Goal: Task Accomplishment & Management: Manage account settings

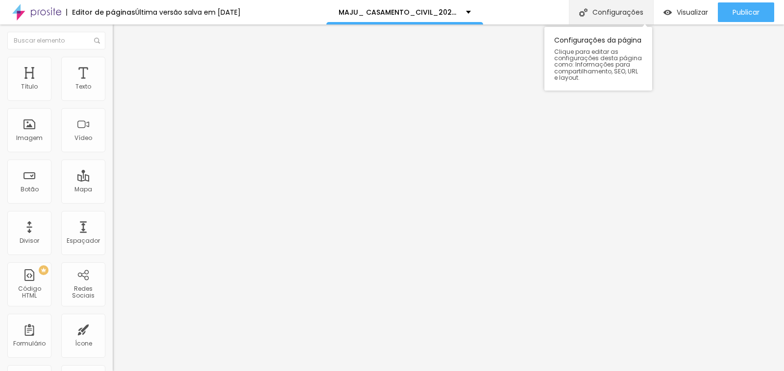
click at [618, 16] on font "Configurações" at bounding box center [617, 12] width 51 height 10
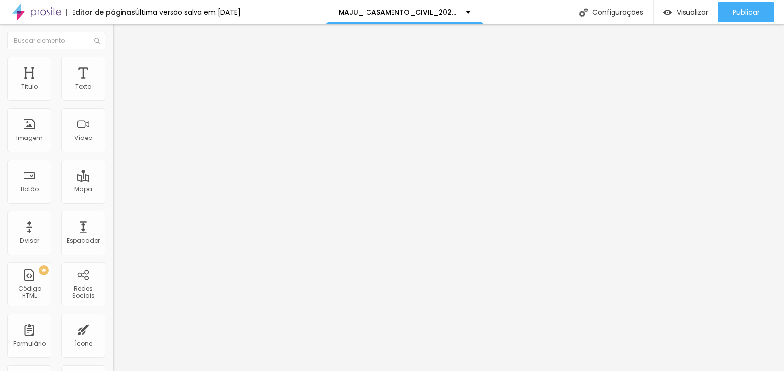
drag, startPoint x: 322, startPoint y: 97, endPoint x: 283, endPoint y: 99, distance: 39.3
paste input "Gostaria de um orçamento e mais informações sobre seu serviço para meu casament…"
type input "Gostaria de um orçamento e mais informações sobre seu serviço para meu casament…"
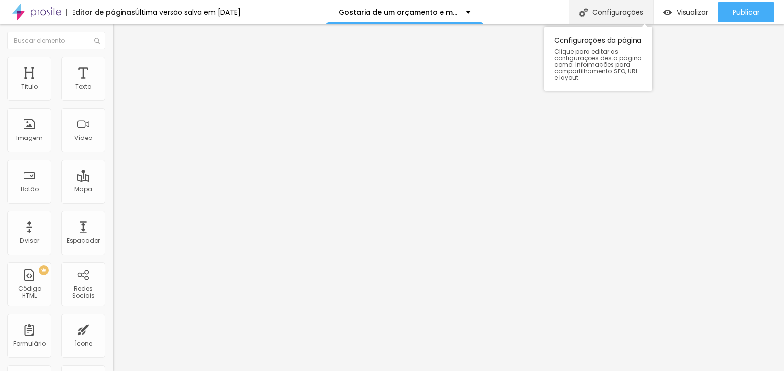
click at [611, 15] on font "Configurações" at bounding box center [617, 12] width 51 height 10
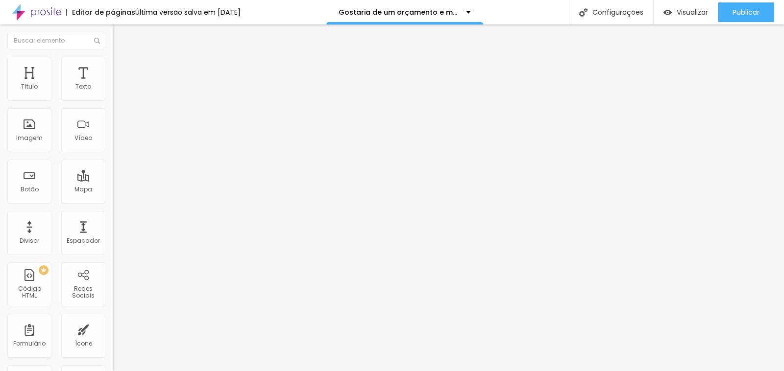
drag, startPoint x: 321, startPoint y: 99, endPoint x: 285, endPoint y: 99, distance: 35.8
paste input "[PERSON_NAME]"
type input "[PERSON_NAME] _ CIVIL_CASAMENTO_2025__"
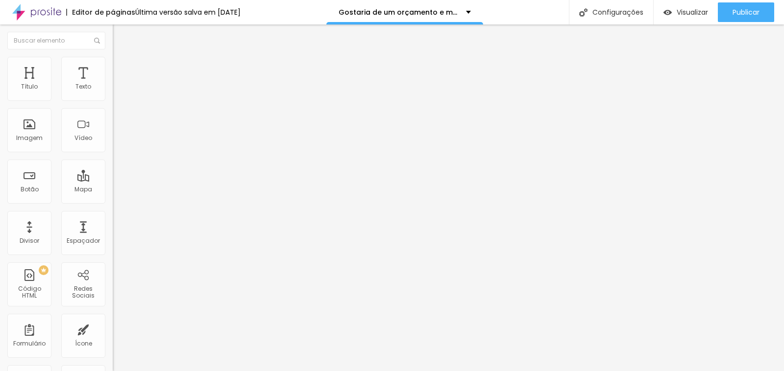
drag, startPoint x: 323, startPoint y: 143, endPoint x: 306, endPoint y: 146, distance: 17.3
paste input "[PERSON_NAME]"
type input "/[PERSON_NAME] _civil_casamento_2025__"
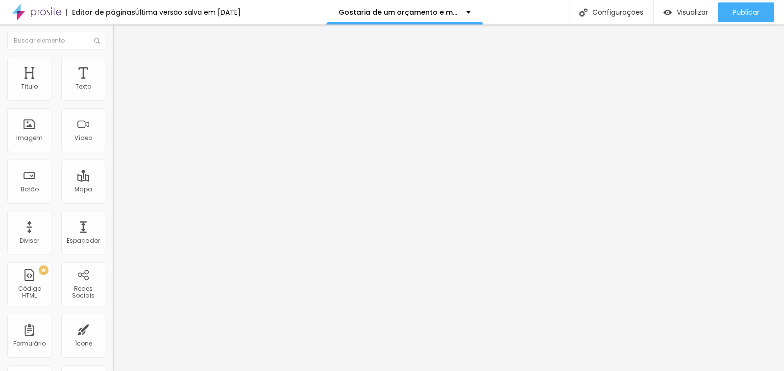
click at [113, 57] on img at bounding box center [117, 61] width 9 height 9
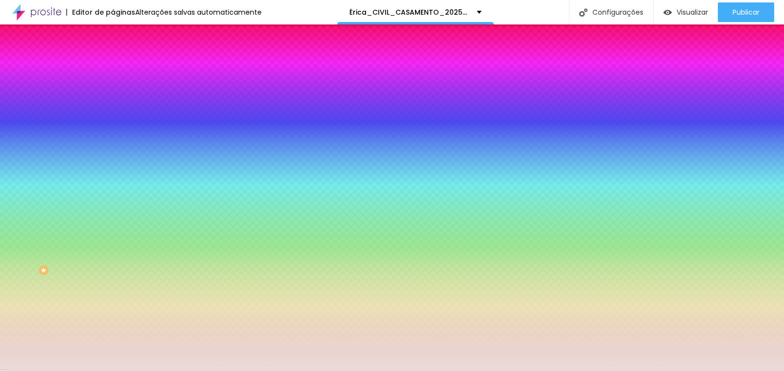
drag, startPoint x: 77, startPoint y: 95, endPoint x: 107, endPoint y: 96, distance: 30.4
click at [113, 96] on div "Cor de fundo Voltar ao padrão #EADCDB 0 Borda arredondada" at bounding box center [169, 159] width 113 height 166
paste input "F8F5F0"
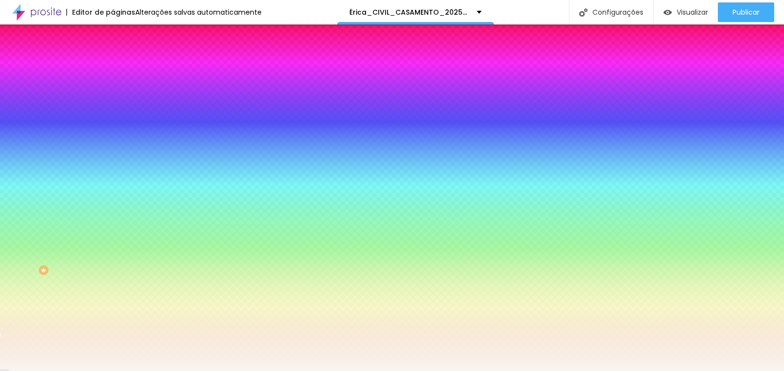
type input "#F8F5F0"
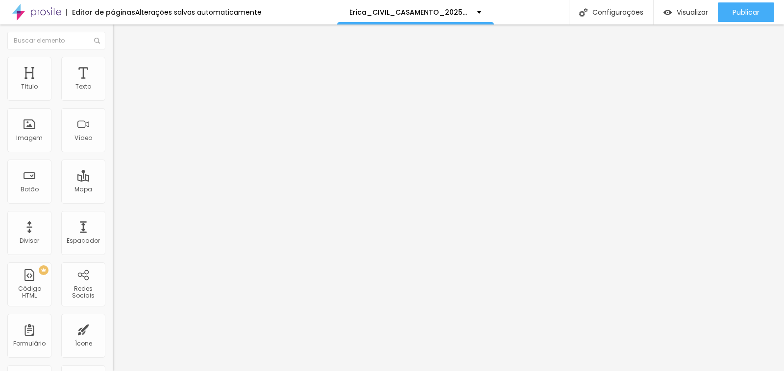
click at [113, 60] on img at bounding box center [117, 61] width 9 height 9
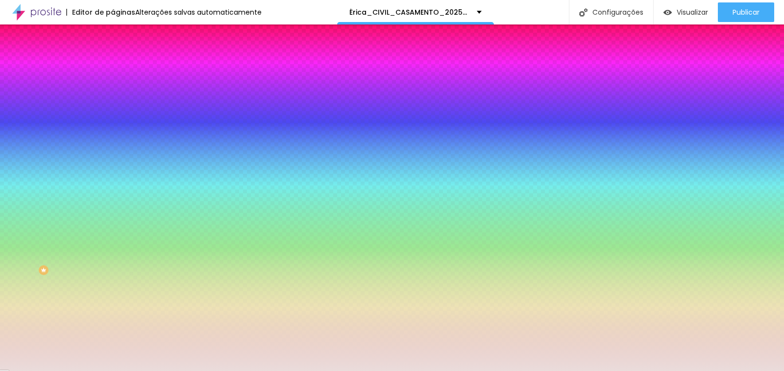
click at [113, 97] on input "#EADCDB" at bounding box center [172, 99] width 118 height 10
click at [113, 98] on div "Cor de fundo Voltar ao padrão #EADCDB Sombra DESATIVADO Voltar ao padrão Borda …" at bounding box center [169, 119] width 113 height 87
drag, startPoint x: 77, startPoint y: 97, endPoint x: 109, endPoint y: 99, distance: 31.5
click at [113, 99] on div "Cor de fundo Voltar ao padrão #EADCDB Sombra DESATIVADO Voltar ao padrão Borda …" at bounding box center [169, 119] width 113 height 87
paste input "F8F5F0"
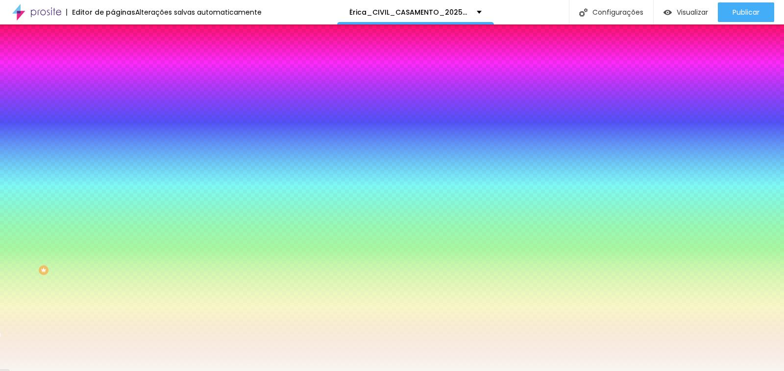
type input "#F8F5F0"
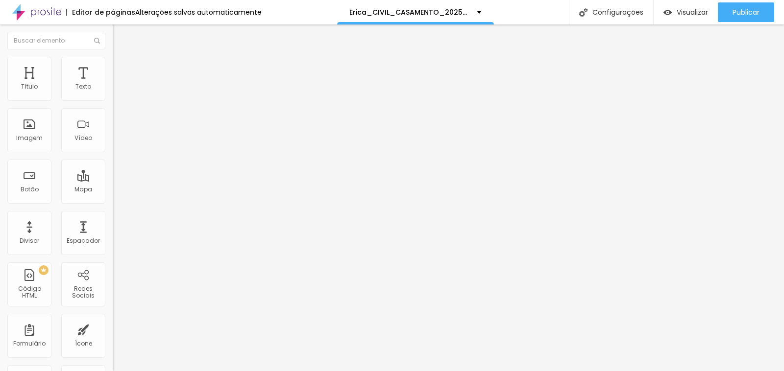
click at [113, 57] on img at bounding box center [117, 61] width 9 height 9
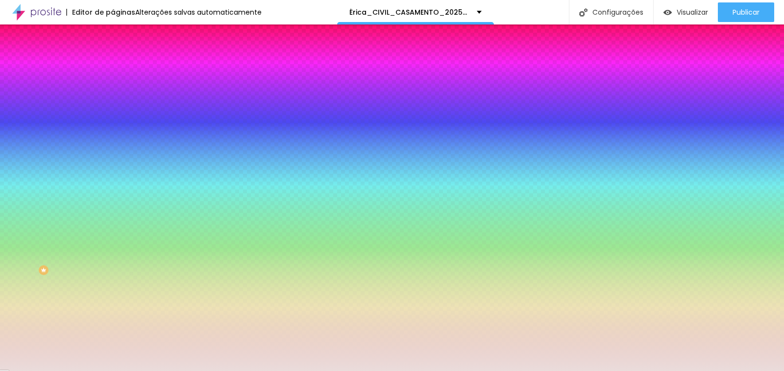
paste input "F8F5F0"
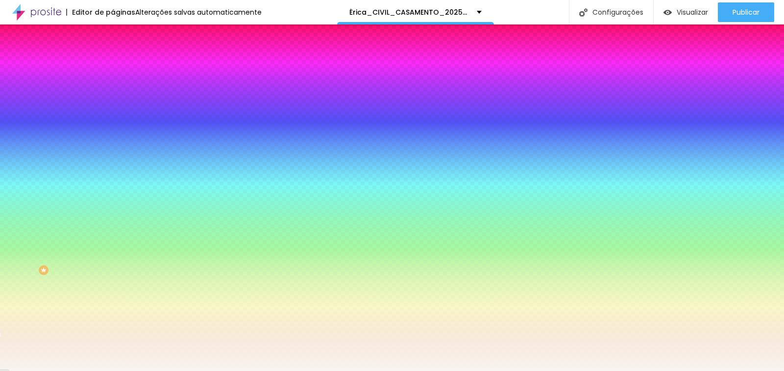
type input "#F8F5F0"
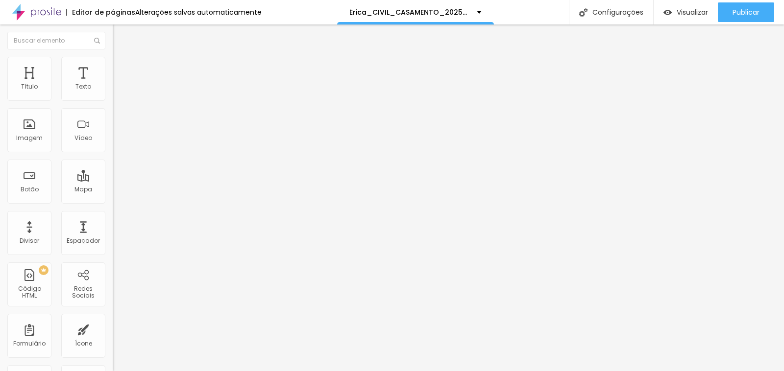
click at [113, 57] on img at bounding box center [117, 61] width 9 height 9
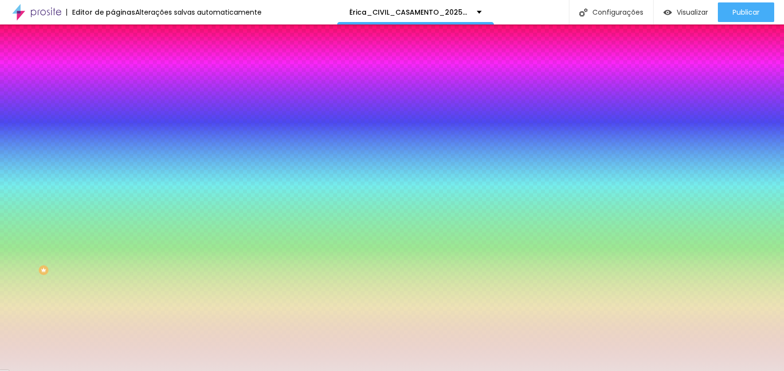
paste input "F8F5F0"
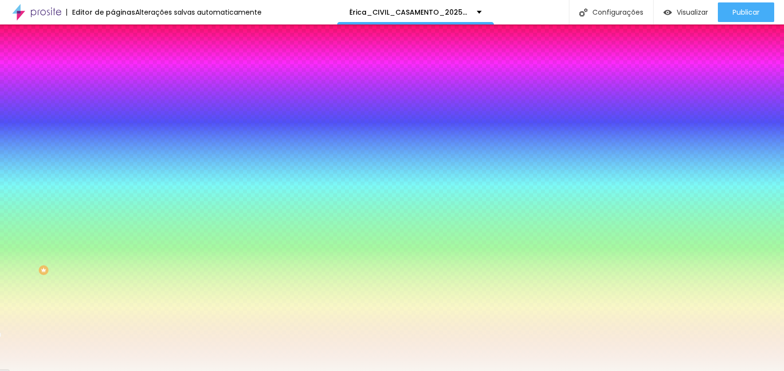
type input "#F8F5F0"
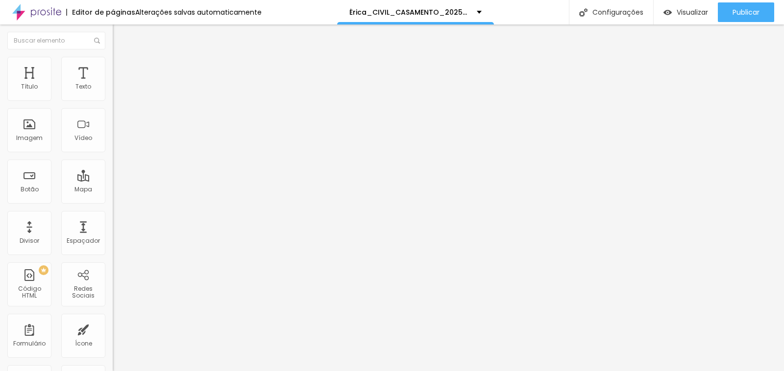
click at [113, 59] on img at bounding box center [117, 61] width 9 height 9
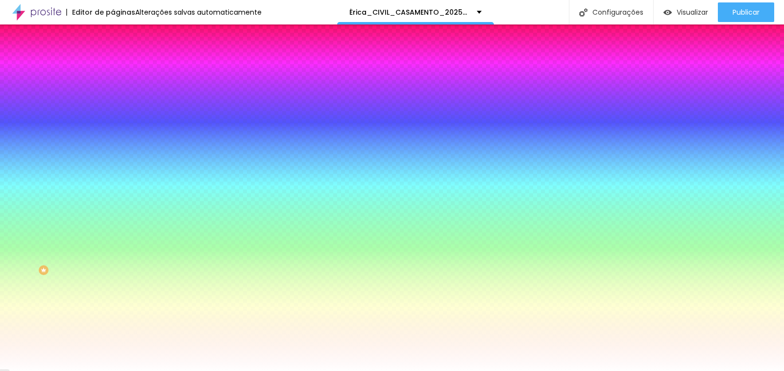
paste input "E9E1D3"
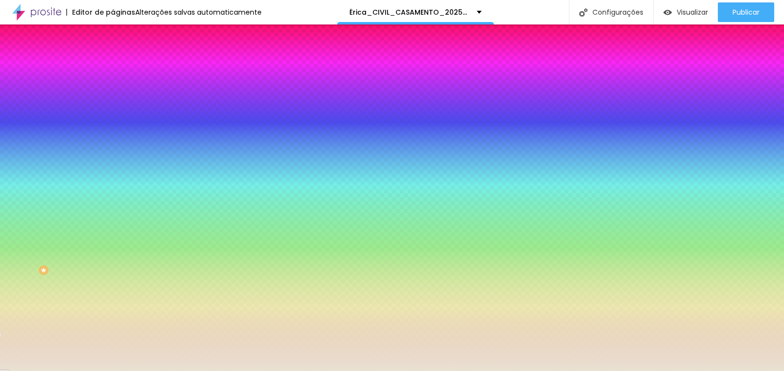
type input "#E9E1D3"
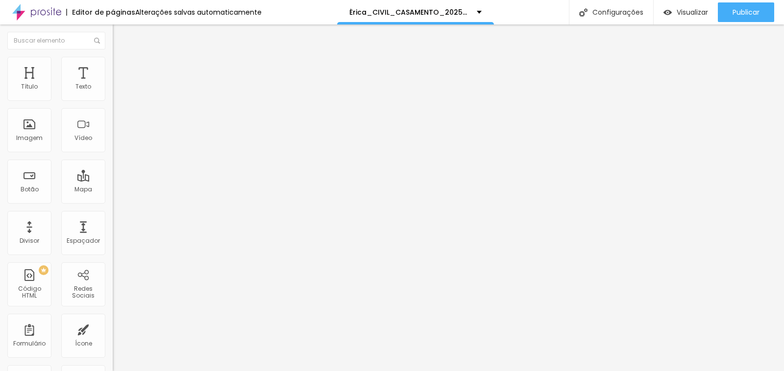
click at [113, 64] on li "Estilo" at bounding box center [169, 62] width 113 height 10
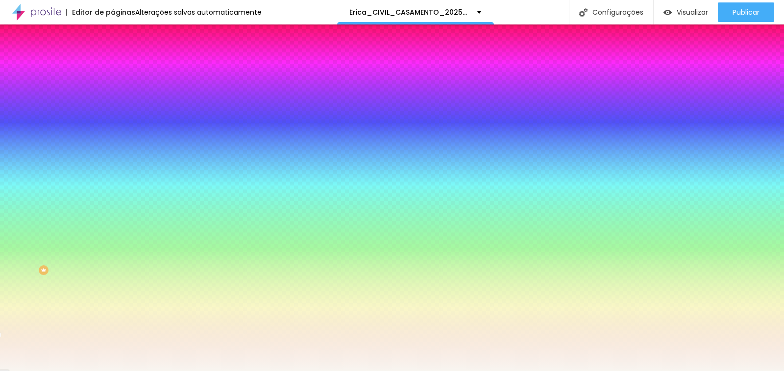
drag, startPoint x: 104, startPoint y: 95, endPoint x: 76, endPoint y: 95, distance: 27.4
click at [113, 95] on input "#F8F5F0" at bounding box center [172, 99] width 118 height 10
drag, startPoint x: 76, startPoint y: 95, endPoint x: 109, endPoint y: 97, distance: 32.4
click at [113, 97] on div "Cor de fundo Voltar ao padrão #F8F5F0 Sombra DESATIVADO Voltar ao padrão Borda …" at bounding box center [169, 119] width 113 height 87
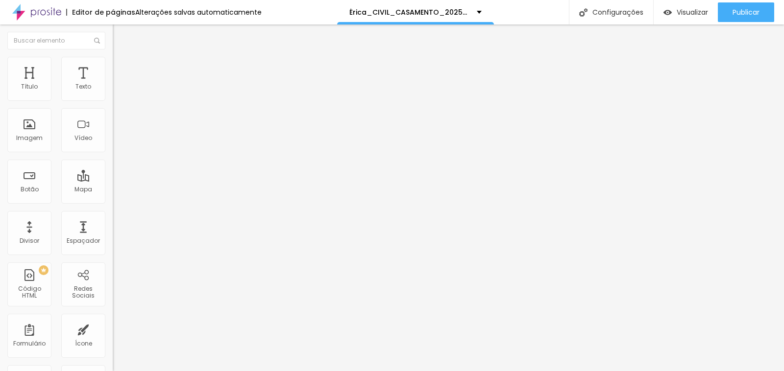
click at [113, 57] on img at bounding box center [117, 61] width 9 height 9
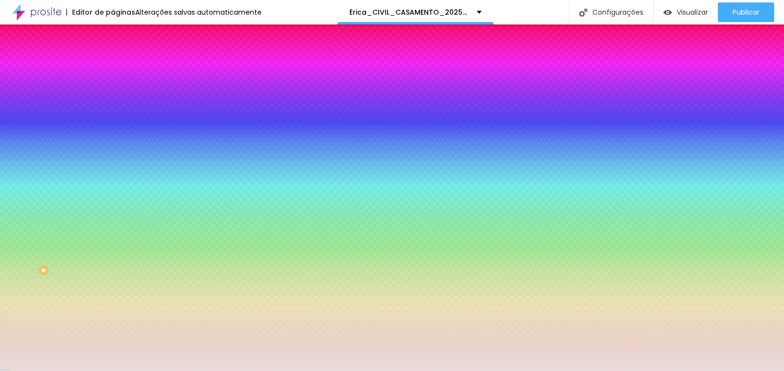
drag, startPoint x: 77, startPoint y: 97, endPoint x: 112, endPoint y: 98, distance: 34.3
click at [113, 98] on div "Cor de fundo Voltar ao padrão #EADCDB 0 Borda arredondada" at bounding box center [169, 159] width 113 height 166
paste input "9E1D3"
type input "#E9E1D3"
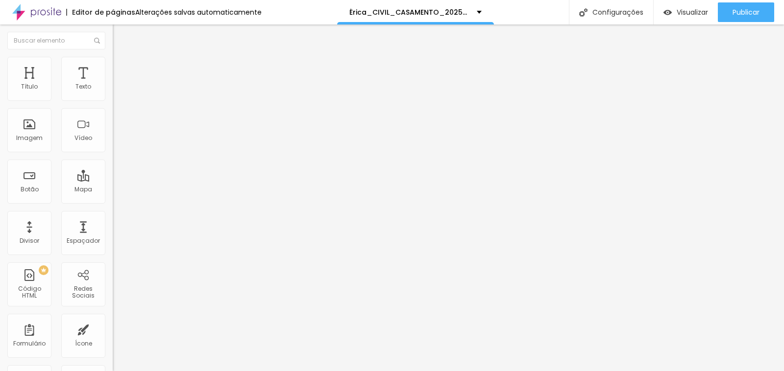
click at [113, 62] on li "Estilo" at bounding box center [169, 62] width 113 height 10
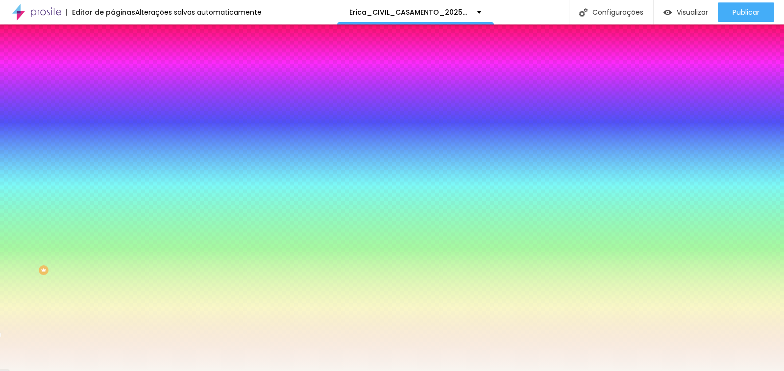
drag, startPoint x: 77, startPoint y: 99, endPoint x: 112, endPoint y: 98, distance: 35.3
click at [113, 98] on div "Cor de fundo Voltar ao padrão #F8F5F0 Sombra DESATIVADO Voltar ao padrão Borda …" at bounding box center [169, 119] width 113 height 87
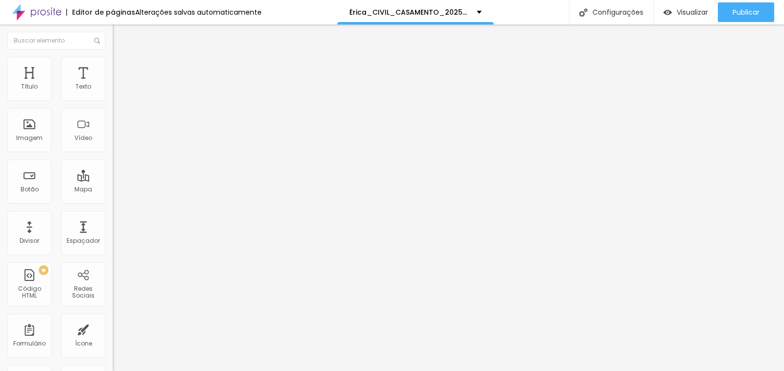
click at [113, 64] on li "Estilo" at bounding box center [169, 62] width 113 height 10
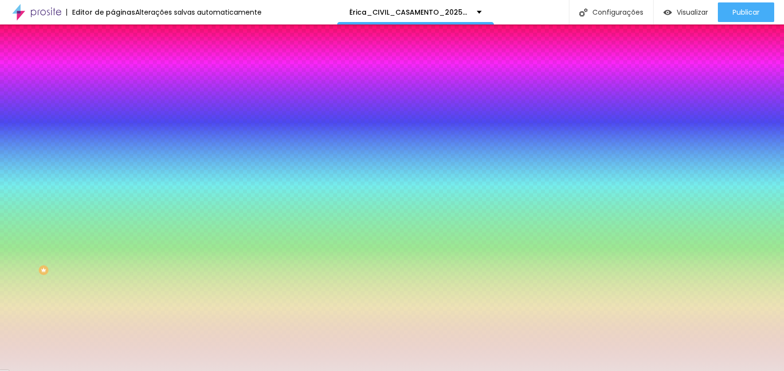
paste input "F8F5F0"
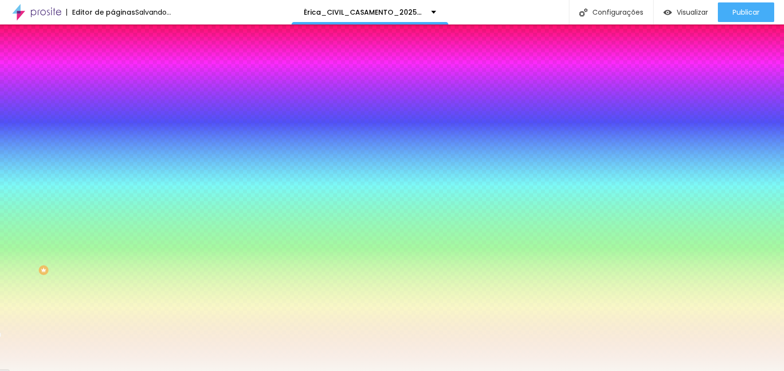
type input "#F8F5F0"
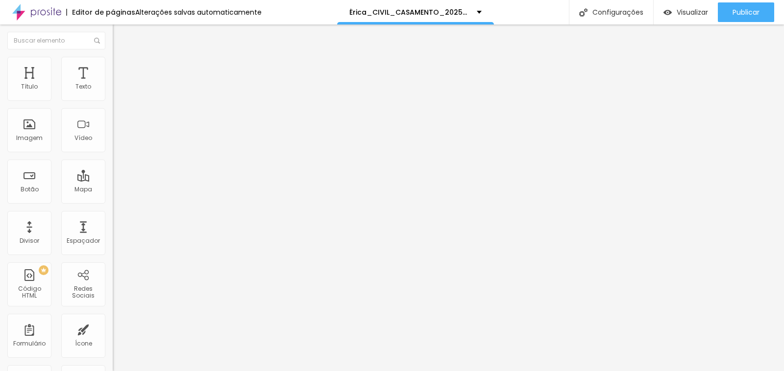
click at [113, 64] on li "Estilo" at bounding box center [169, 62] width 113 height 10
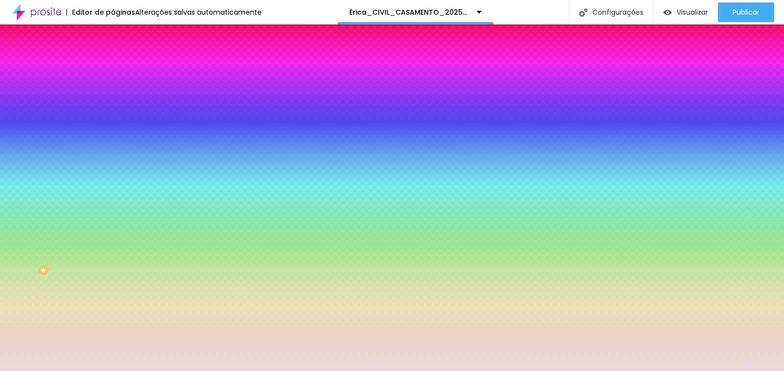
paste input "F8F5F0"
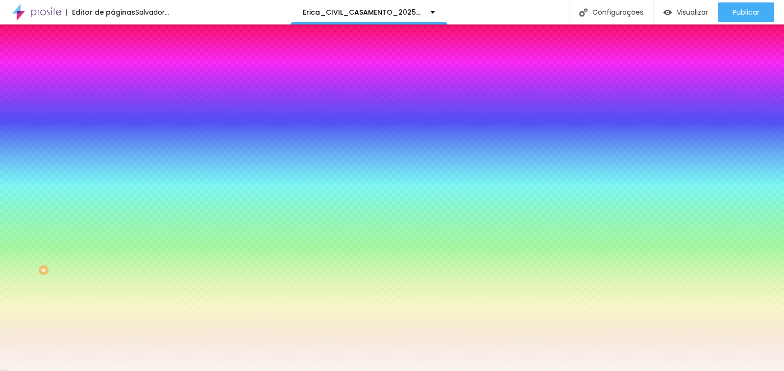
type input "#F8F5F0"
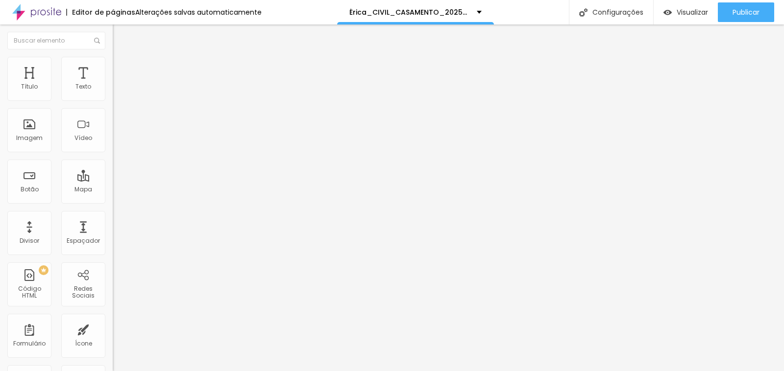
click at [113, 57] on img at bounding box center [117, 61] width 9 height 9
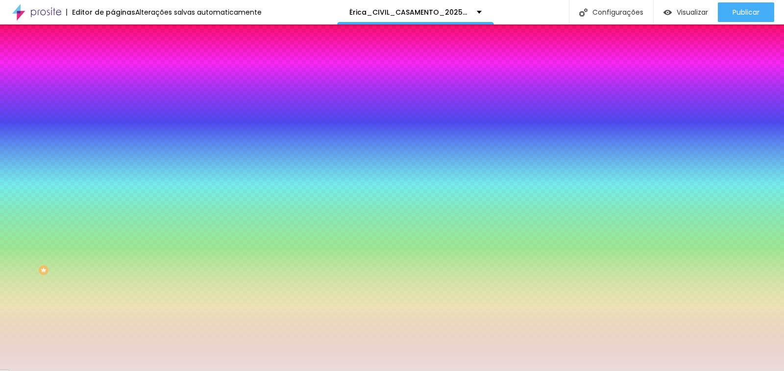
paste input "F8F5F0"
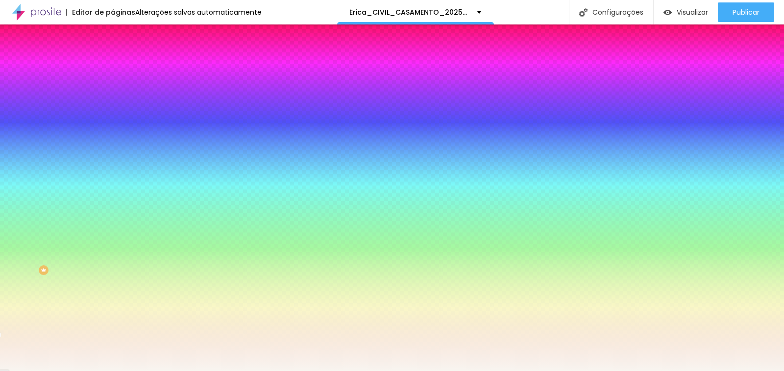
type input "#F8F5F0"
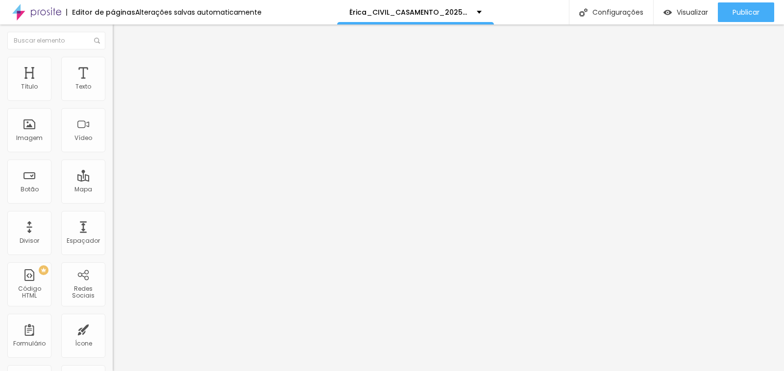
click at [113, 67] on img at bounding box center [117, 71] width 9 height 9
click at [113, 61] on img at bounding box center [117, 61] width 9 height 9
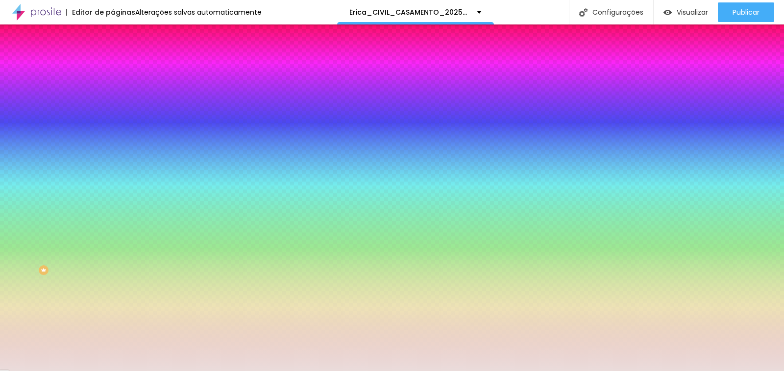
drag, startPoint x: 77, startPoint y: 99, endPoint x: 112, endPoint y: 99, distance: 34.8
click at [113, 99] on div "Cor de fundo Voltar ao padrão #EADCDB 0 Borda arredondada" at bounding box center [169, 159] width 113 height 166
paste input "F8F5F0"
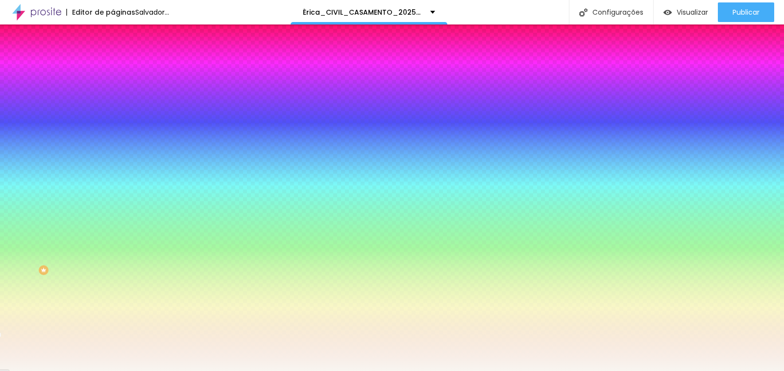
type input "#F8F5F0"
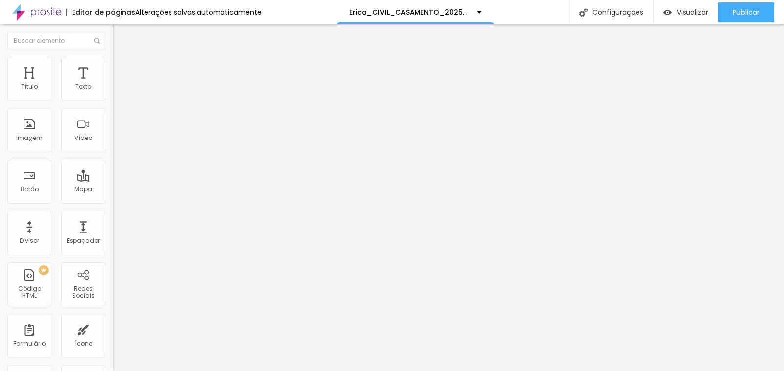
click at [113, 57] on li "Estilo" at bounding box center [169, 62] width 113 height 10
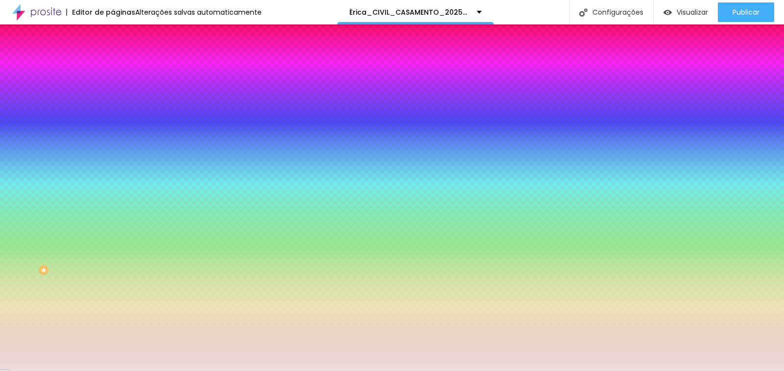
paste input "F8F5F0"
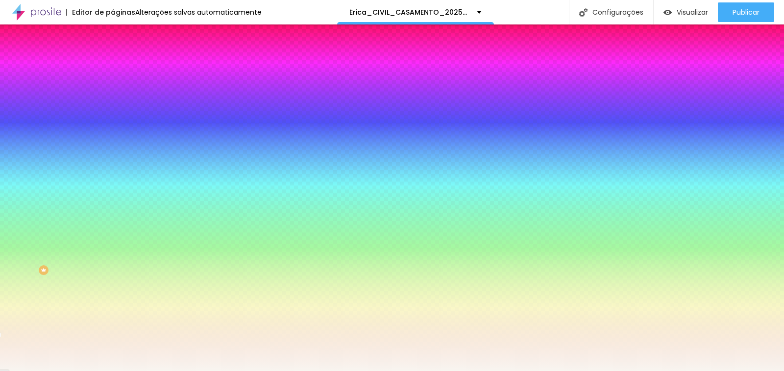
type input "#F8F5F0"
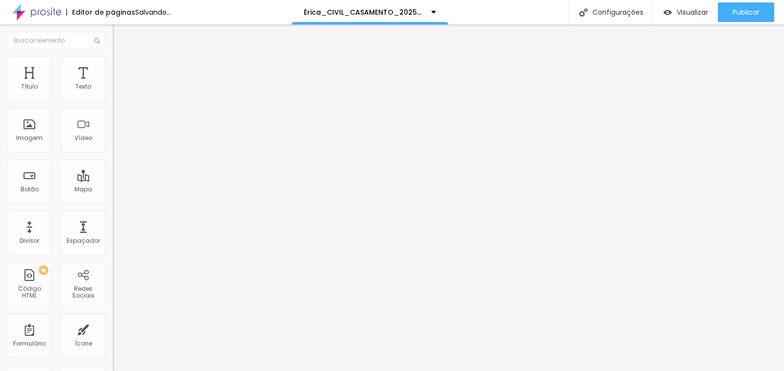
click at [113, 60] on img at bounding box center [117, 61] width 9 height 9
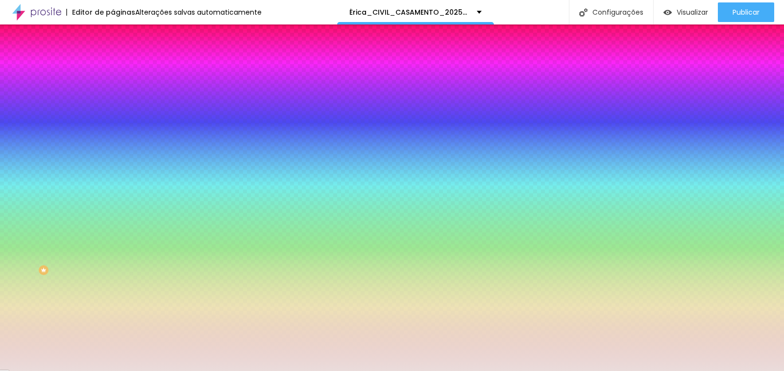
paste input "F8F5F0"
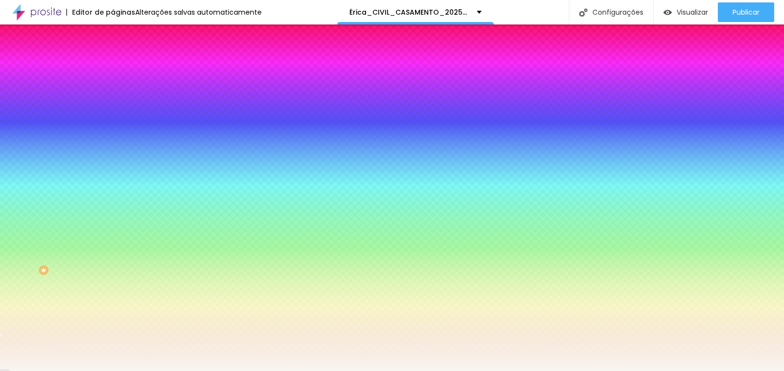
type input "#F8F5F0"
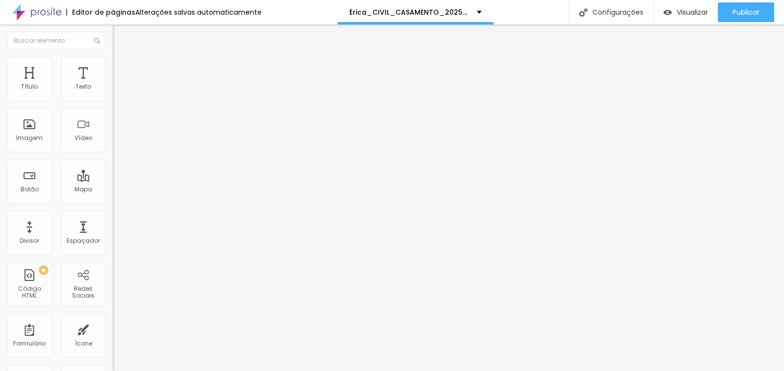
click at [120, 34] on img "button" at bounding box center [124, 36] width 8 height 8
click at [83, 81] on div "Texto" at bounding box center [83, 79] width 44 height 44
click at [117, 91] on icon "button" at bounding box center [120, 88] width 6 height 6
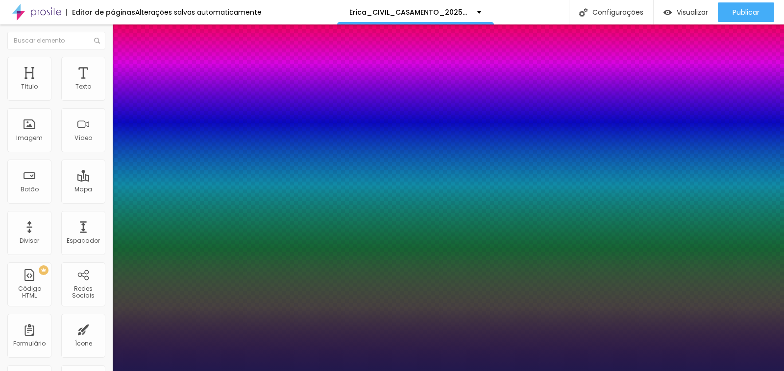
type input "1"
type input "17"
type input "1"
type input "21"
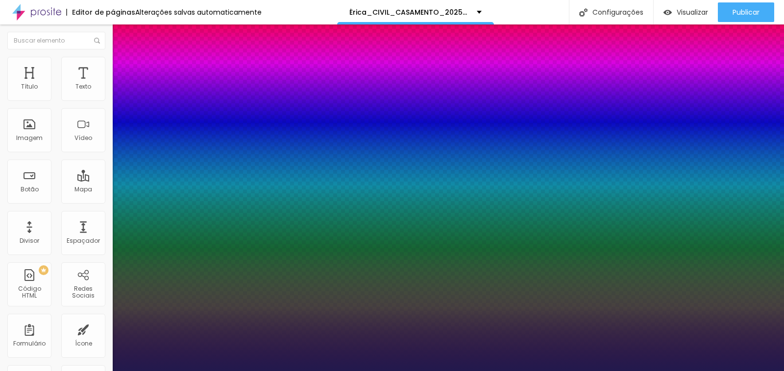
type input "21"
type input "1"
type input "24"
type input "1"
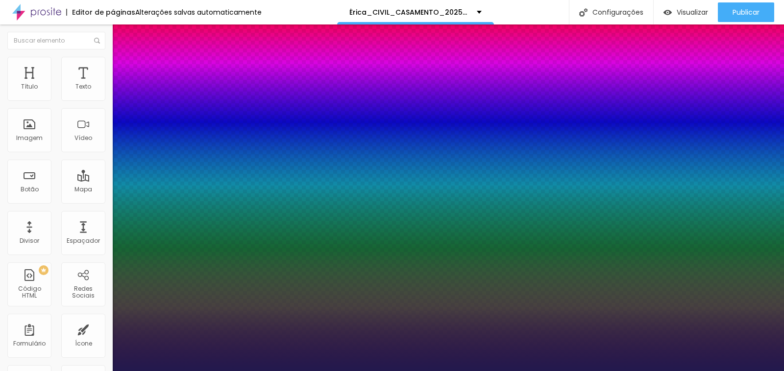
type input "26"
type input "1"
type input "27"
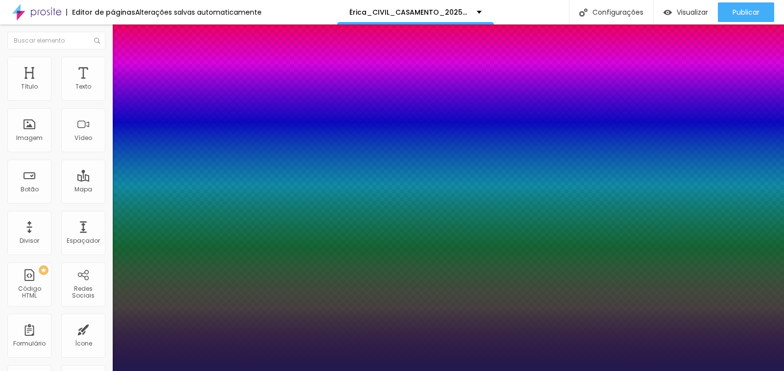
type input "1"
type input "28"
type input "1"
type input "29"
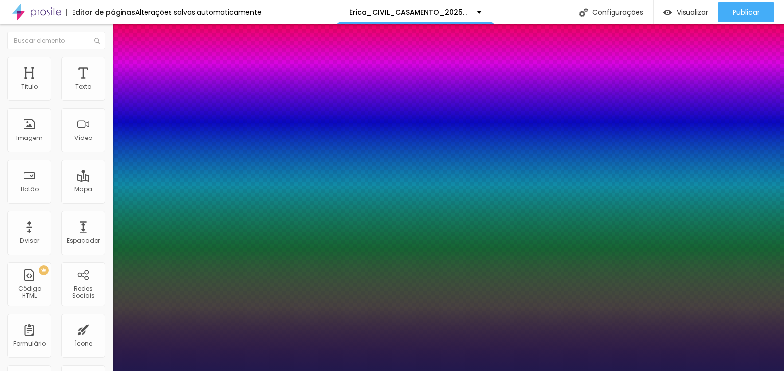
type input "29"
type input "1"
type input "30"
type input "1"
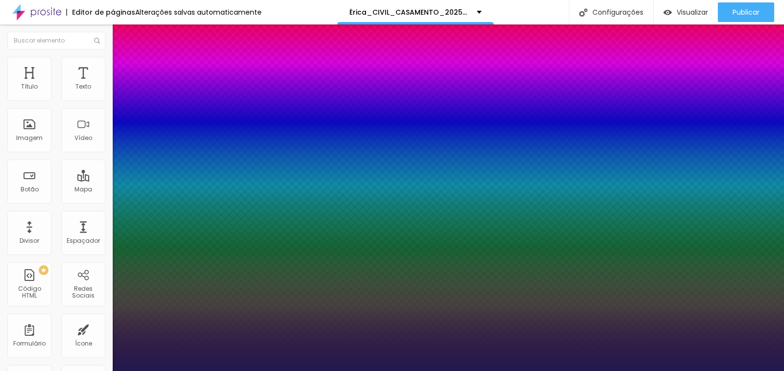
type input "31"
type input "1"
type input "32"
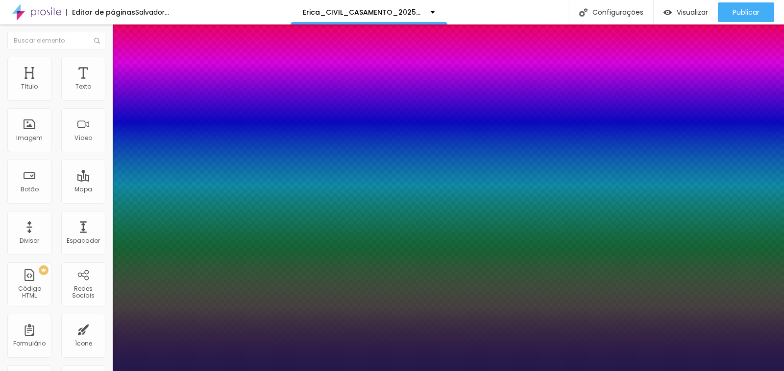
type input "1"
type input "33"
type input "1"
type input "32"
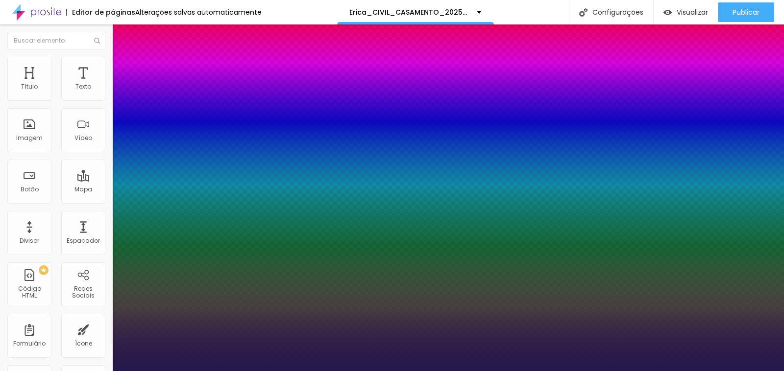
type input "32"
type input "1"
type input "31"
type input "1"
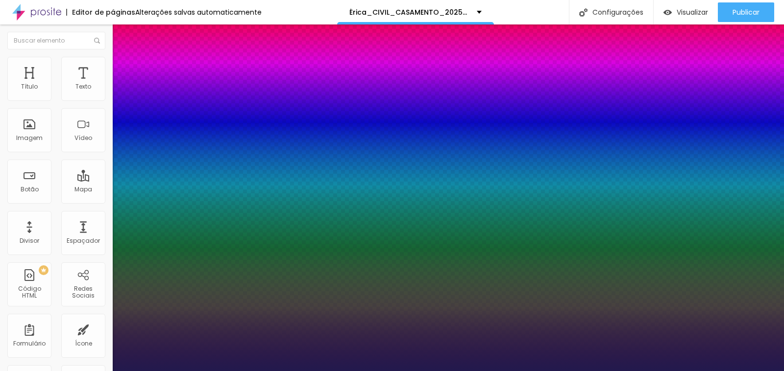
type input "30"
type input "1"
drag, startPoint x: 132, startPoint y: 165, endPoint x: 144, endPoint y: 167, distance: 11.4
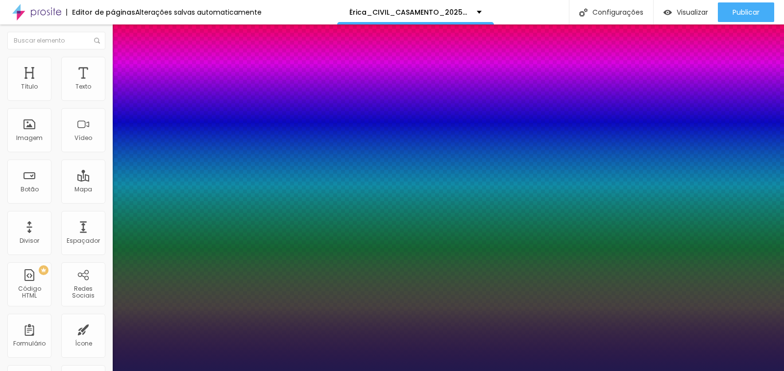
type input "31"
type input "1"
type input "30"
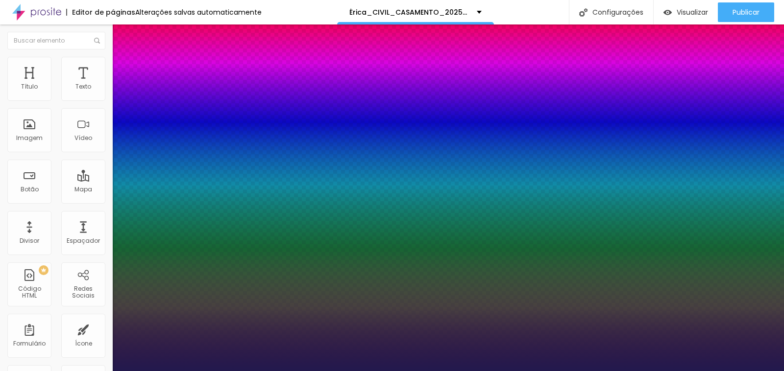
type input "1"
type input "30"
type input "1"
click at [698, 371] on div at bounding box center [392, 371] width 784 height 0
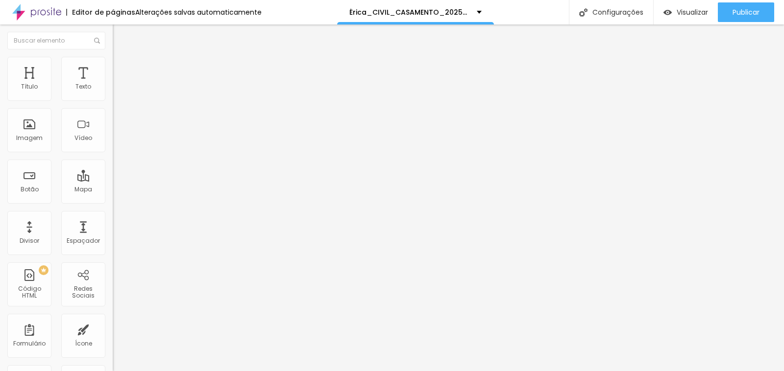
click at [113, 94] on button "button" at bounding box center [120, 89] width 14 height 10
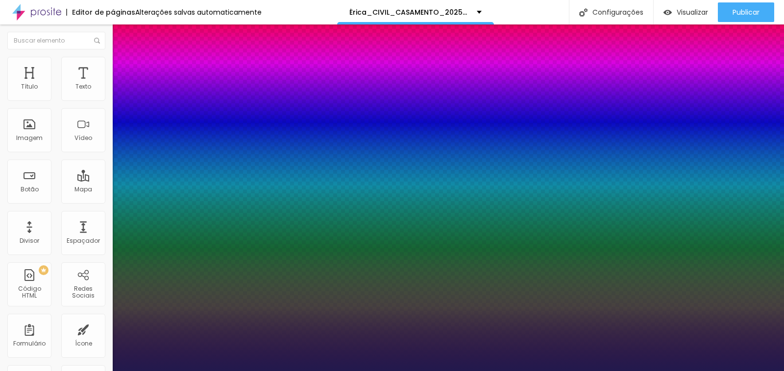
click at [554, 371] on div at bounding box center [392, 371] width 784 height 0
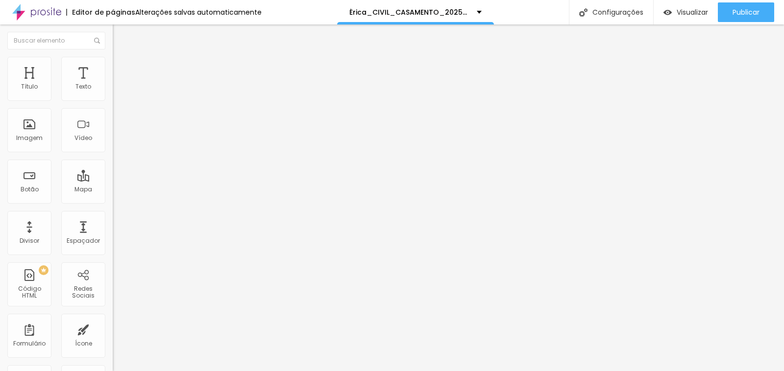
click at [113, 63] on li "Estilo" at bounding box center [169, 62] width 113 height 10
click at [113, 94] on button "button" at bounding box center [120, 89] width 14 height 10
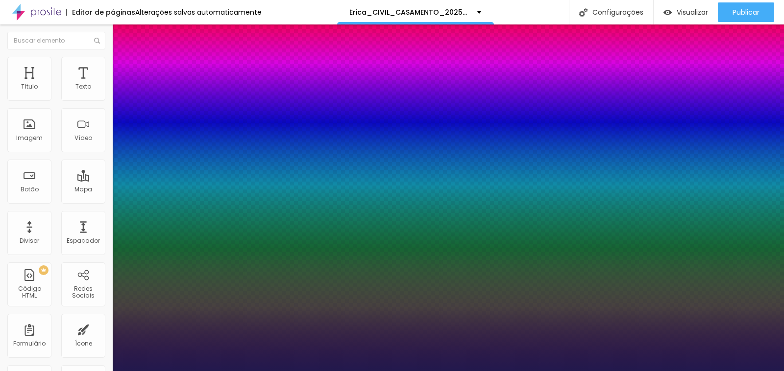
type input "1"
drag, startPoint x: 214, startPoint y: 166, endPoint x: 259, endPoint y: 166, distance: 45.1
click at [258, 166] on body "Editor de páginas Alterações salvas automaticamente Érica_CIVIL_CASAMENTO_2025_…" at bounding box center [392, 185] width 784 height 371
type input "8"
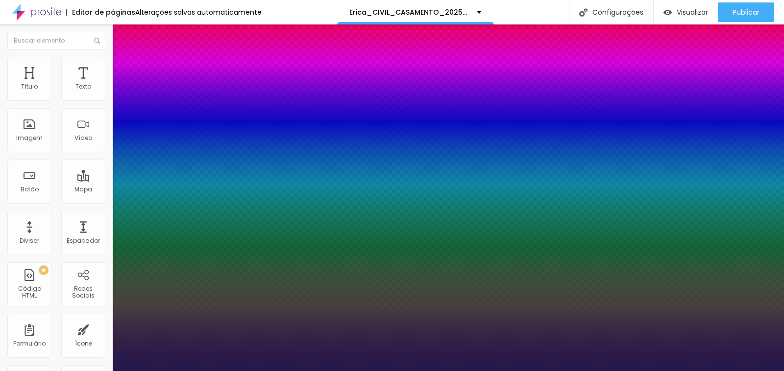
type input "3"
type input "1"
type input "32"
type input "1"
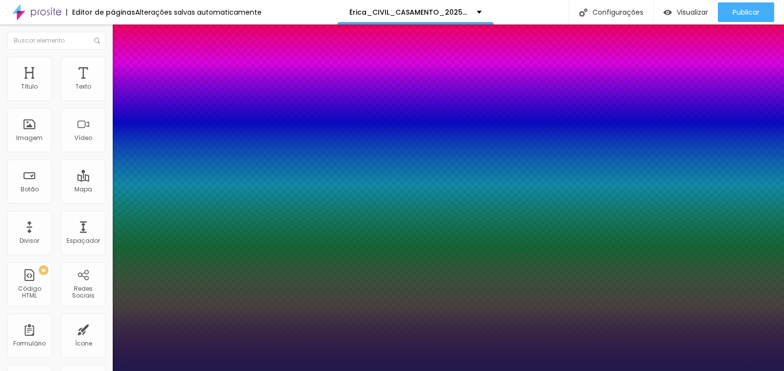
type input "32"
click at [745, 371] on div at bounding box center [392, 371] width 784 height 0
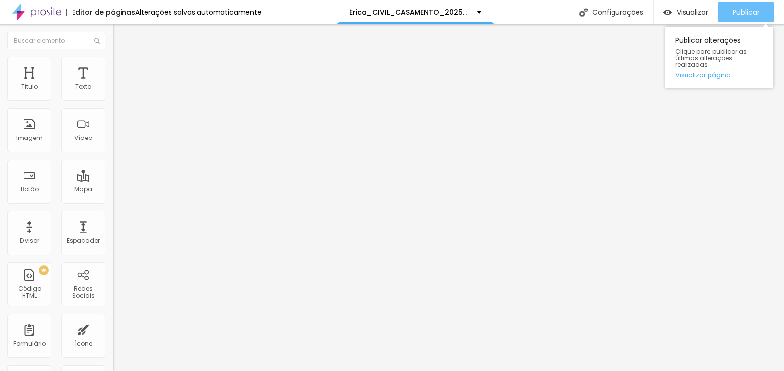
click at [746, 9] on font "Publicar" at bounding box center [745, 12] width 27 height 10
click at [729, 13] on button "Publicar" at bounding box center [746, 12] width 56 height 20
click at [750, 8] on font "Publicar" at bounding box center [745, 12] width 27 height 10
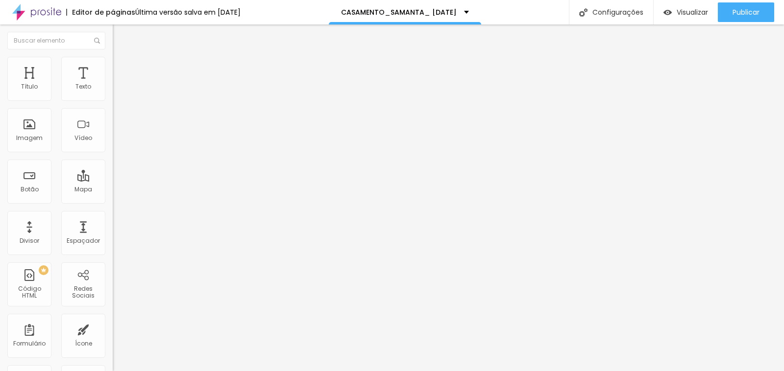
click at [113, 57] on li "Estilo" at bounding box center [169, 62] width 113 height 10
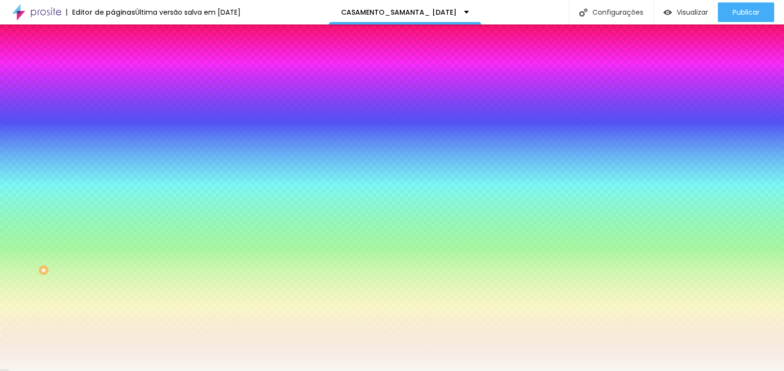
click at [113, 98] on input "#F8F5F0" at bounding box center [172, 99] width 118 height 10
drag, startPoint x: 104, startPoint y: 97, endPoint x: 59, endPoint y: 98, distance: 45.1
click at [113, 97] on div "Voltar ao padrão #F8F5F0" at bounding box center [169, 92] width 113 height 21
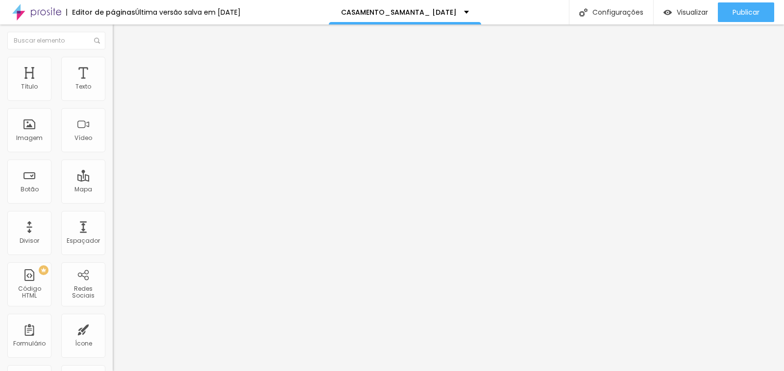
click at [113, 60] on img at bounding box center [117, 61] width 9 height 9
click at [113, 65] on li "Estilo" at bounding box center [169, 62] width 113 height 10
click at [113, 59] on img at bounding box center [117, 61] width 9 height 9
